Goal: Register for event/course

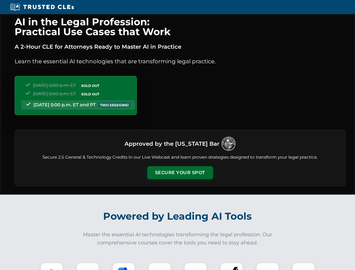
click at [180, 172] on button "Secure Your Spot" at bounding box center [180, 172] width 66 height 13
click at [52, 266] on img at bounding box center [52, 273] width 16 height 16
click at [88, 266] on div at bounding box center [87, 273] width 22 height 22
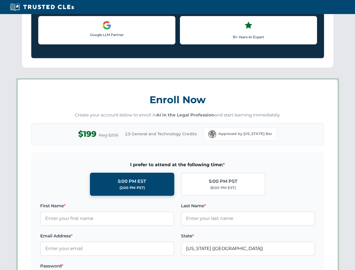
click at [159, 266] on label "Password *" at bounding box center [107, 265] width 134 height 7
